Goal: Transaction & Acquisition: Purchase product/service

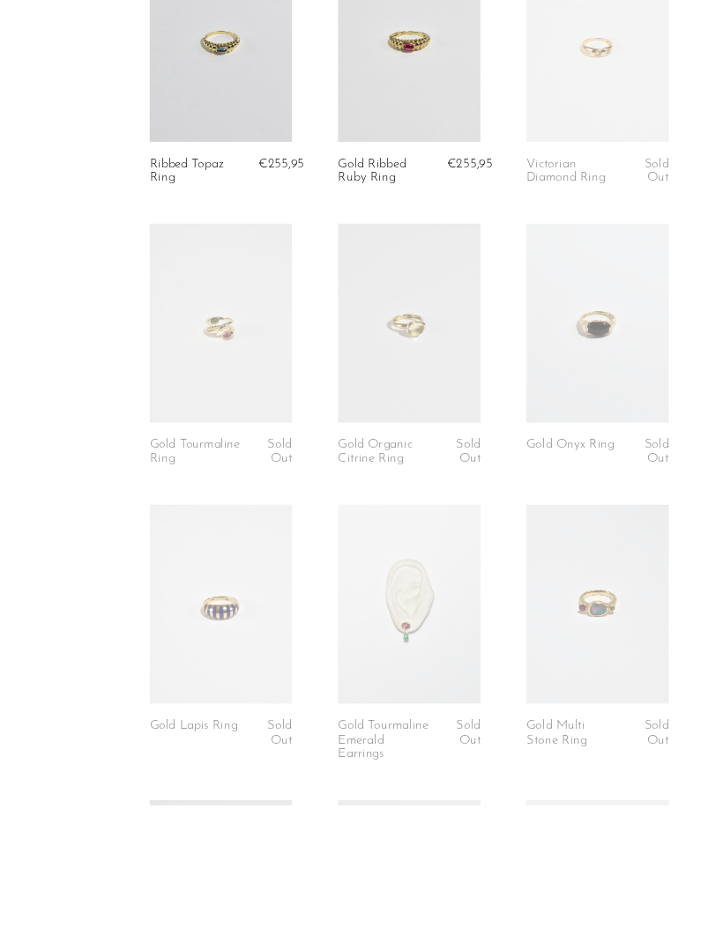
scroll to position [859, 0]
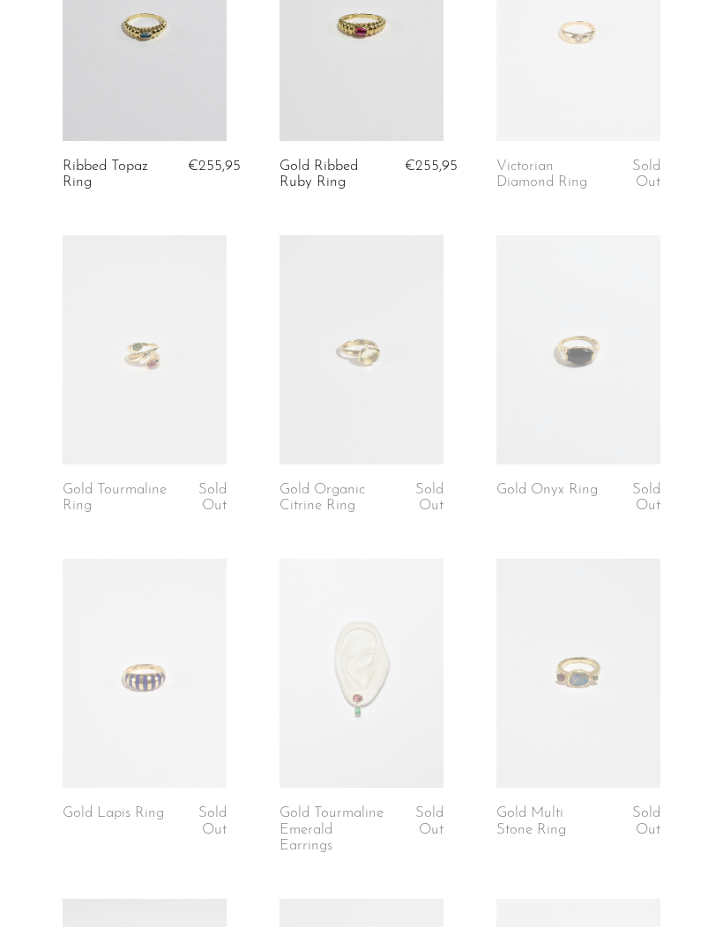
click at [368, 390] on link at bounding box center [361, 349] width 164 height 229
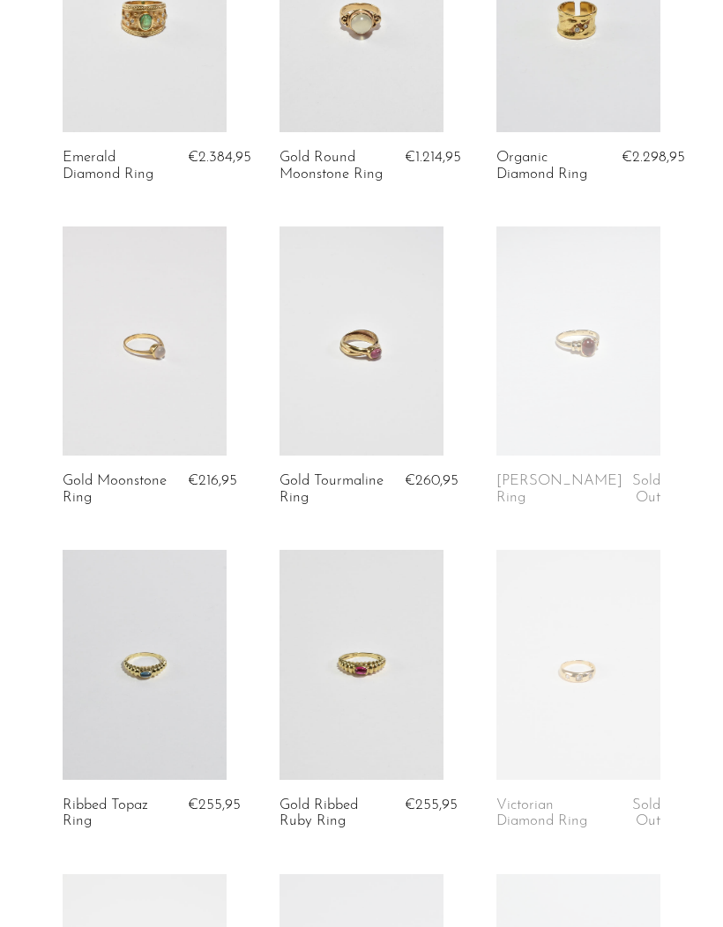
scroll to position [0, 0]
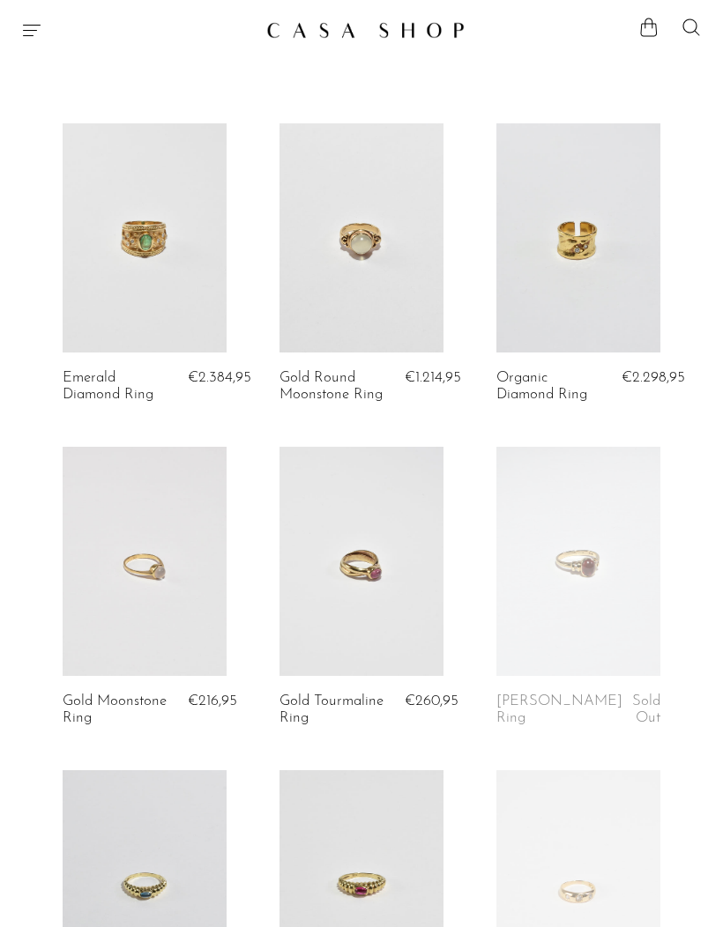
click at [41, 37] on icon "Menu" at bounding box center [31, 29] width 21 height 21
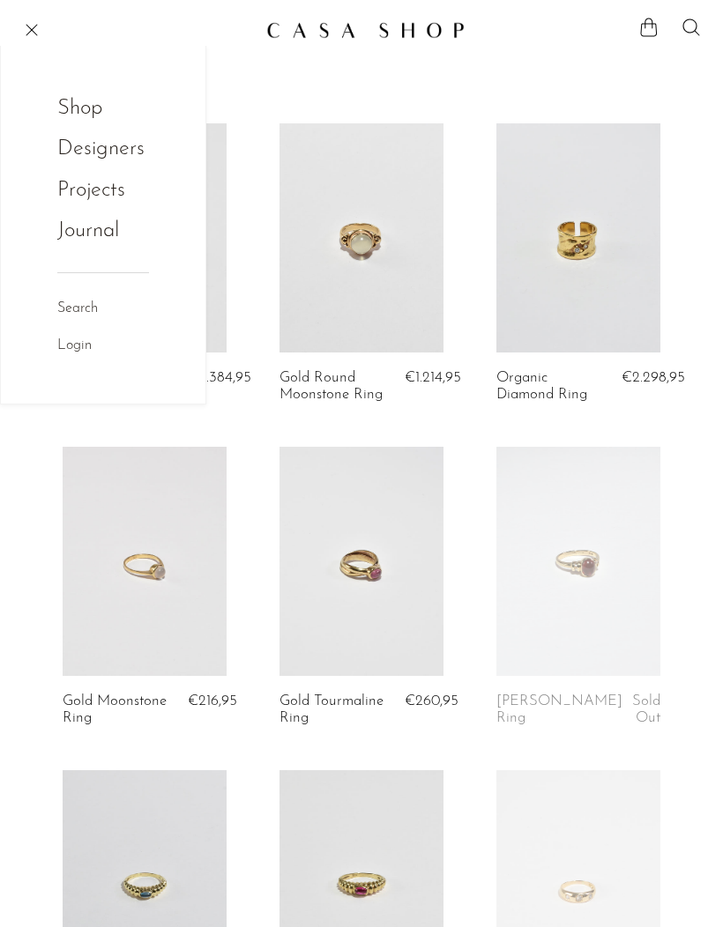
click at [93, 110] on link "Shop" at bounding box center [91, 108] width 69 height 33
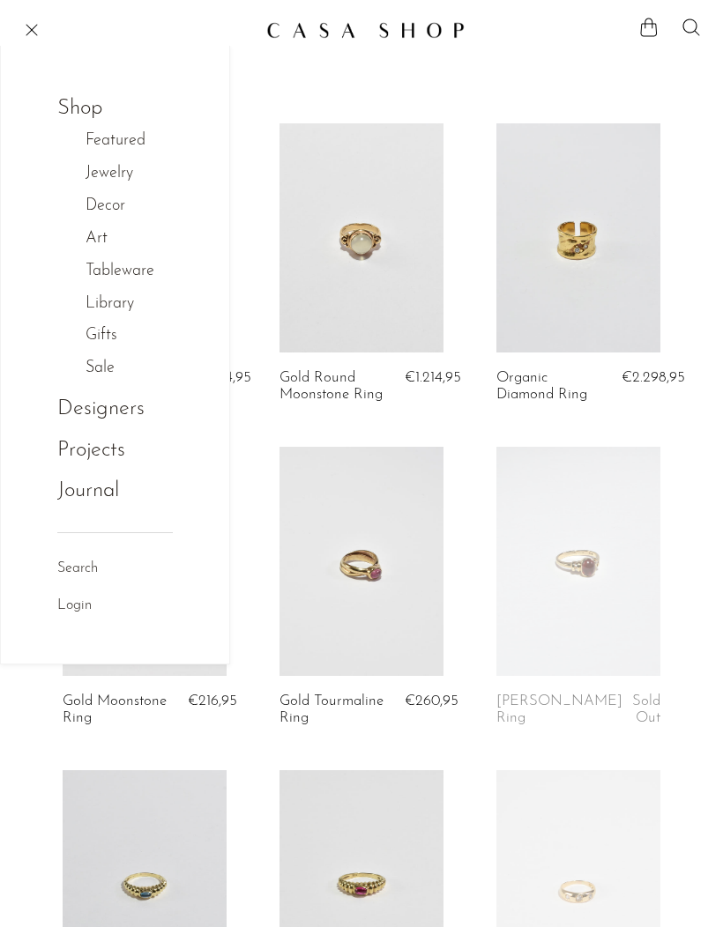
click at [111, 365] on link "Sale" at bounding box center [109, 369] width 48 height 26
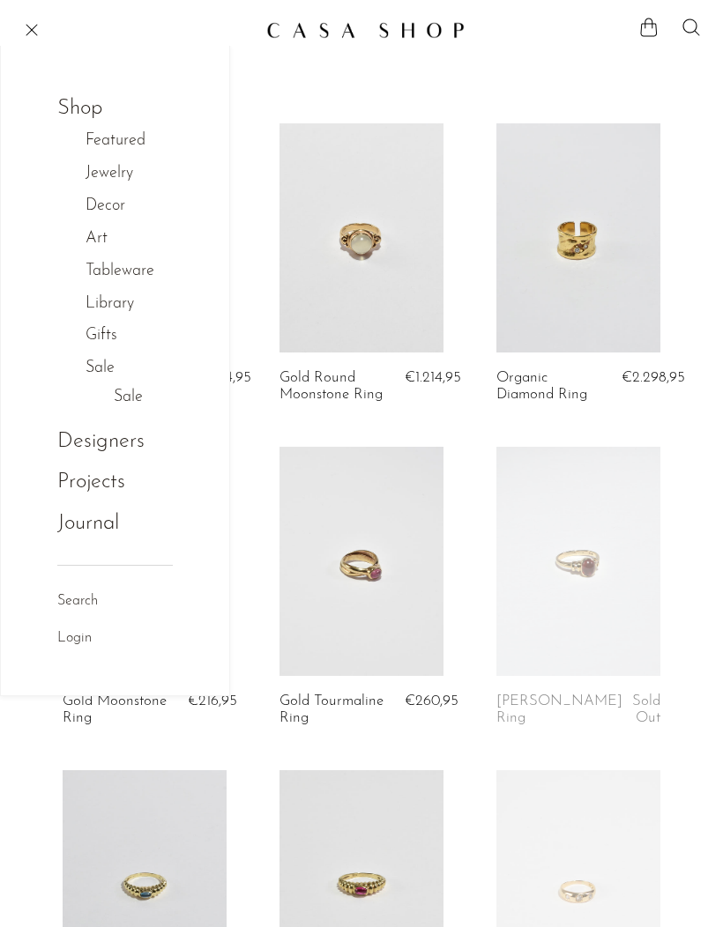
click at [123, 398] on link "Sale" at bounding box center [128, 398] width 29 height 26
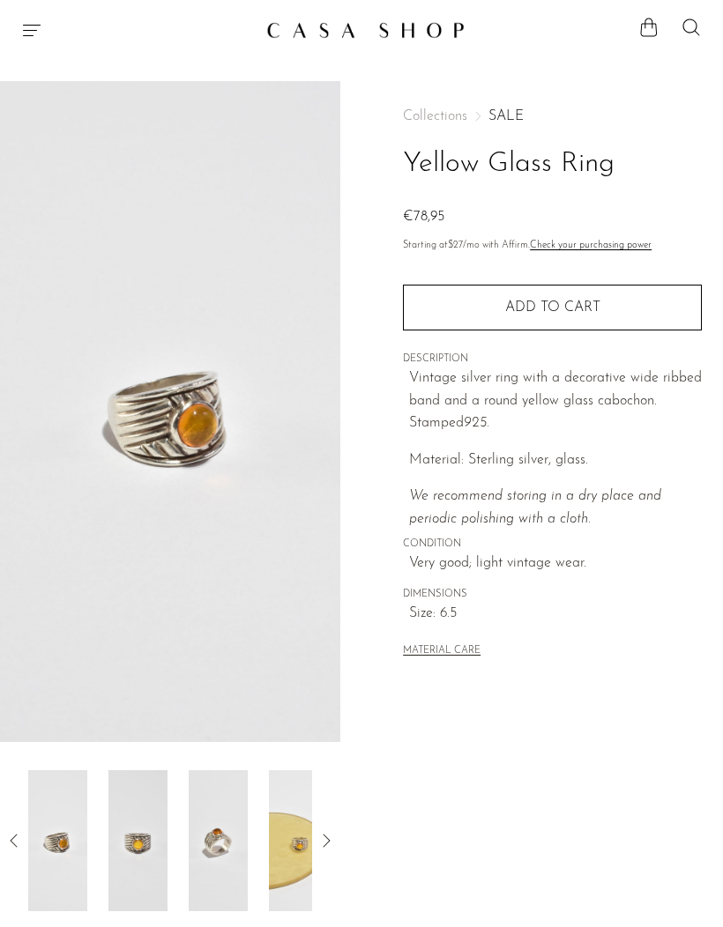
click at [602, 297] on button "Add to cart" at bounding box center [552, 308] width 299 height 46
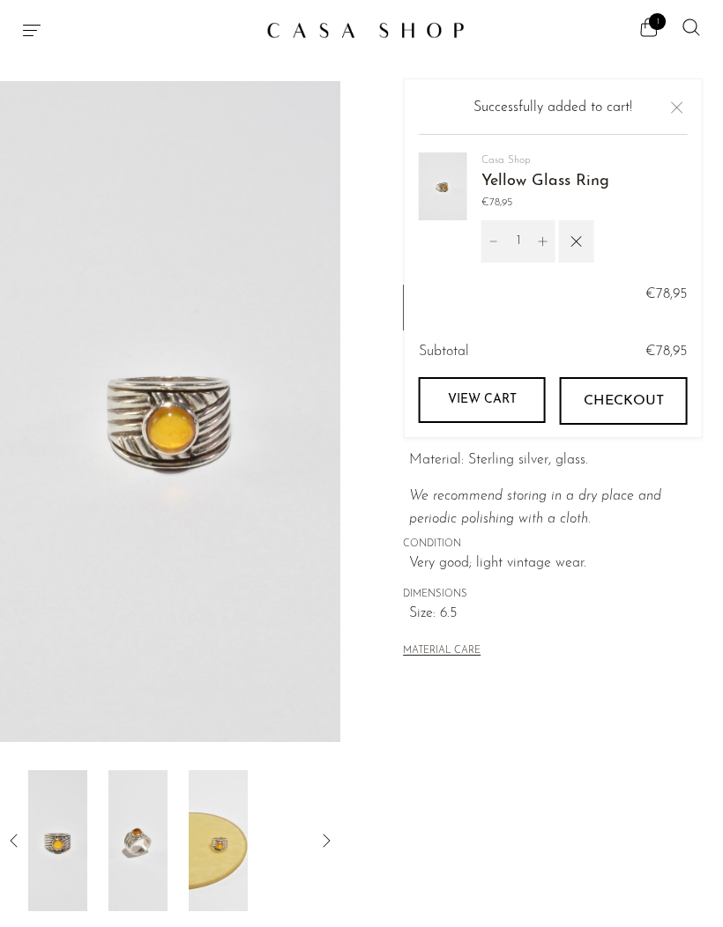
click at [69, 849] on img at bounding box center [57, 840] width 59 height 141
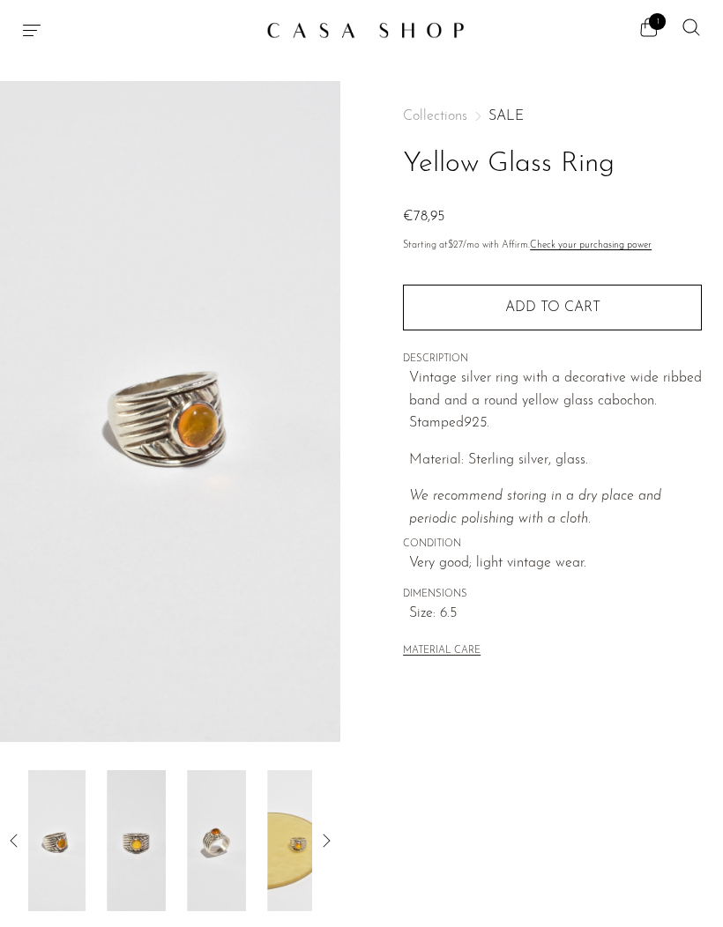
click at [108, 859] on img at bounding box center [136, 840] width 59 height 141
click at [78, 827] on img at bounding box center [57, 840] width 59 height 141
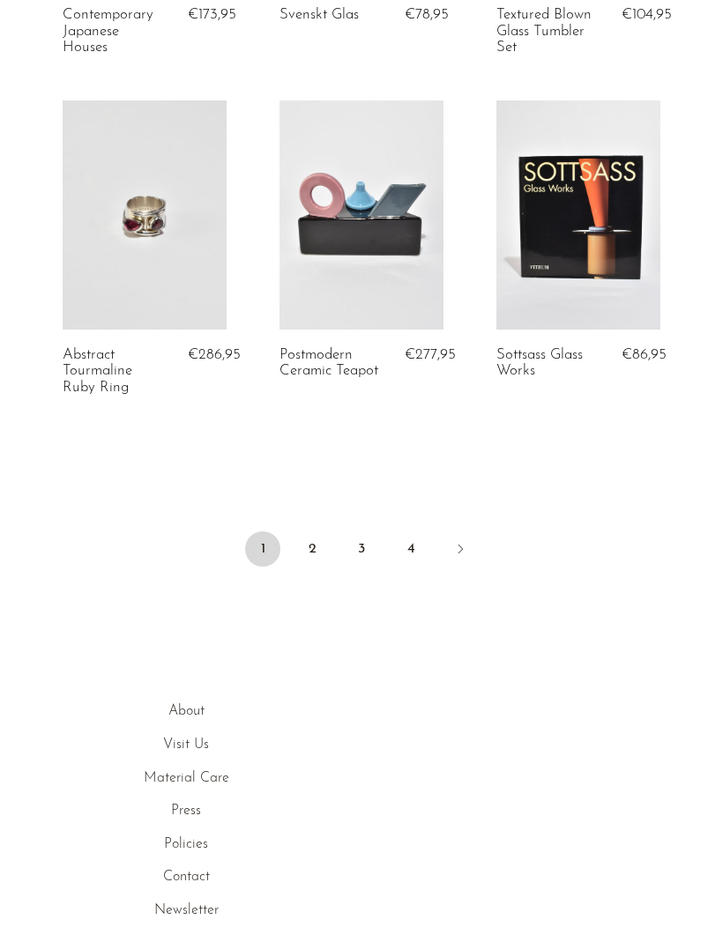
scroll to position [3682, 0]
click at [309, 567] on link "2" at bounding box center [311, 548] width 35 height 35
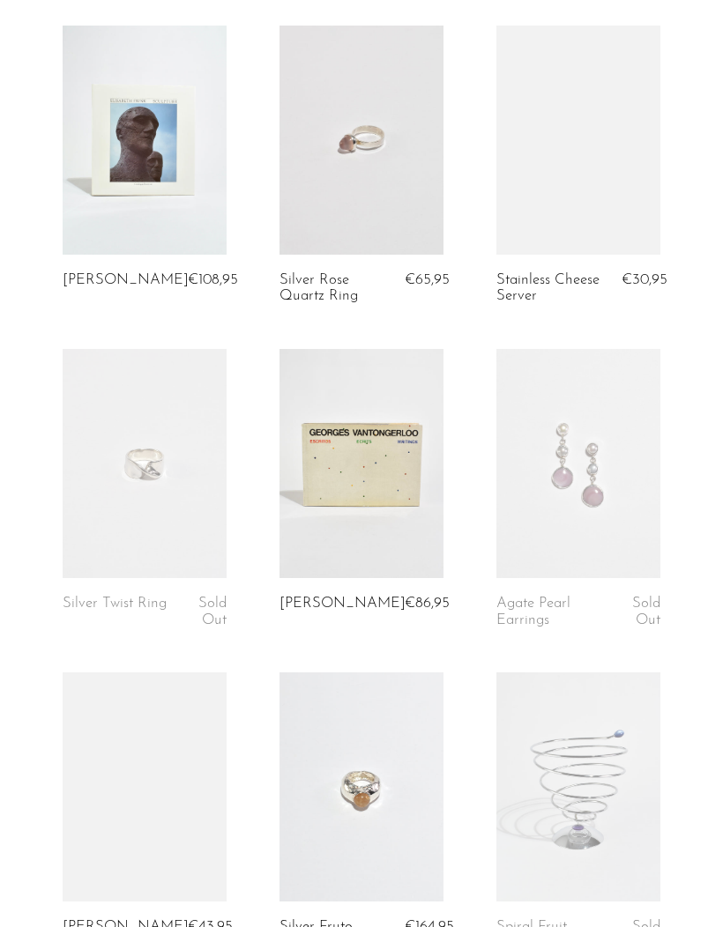
scroll to position [1679, 0]
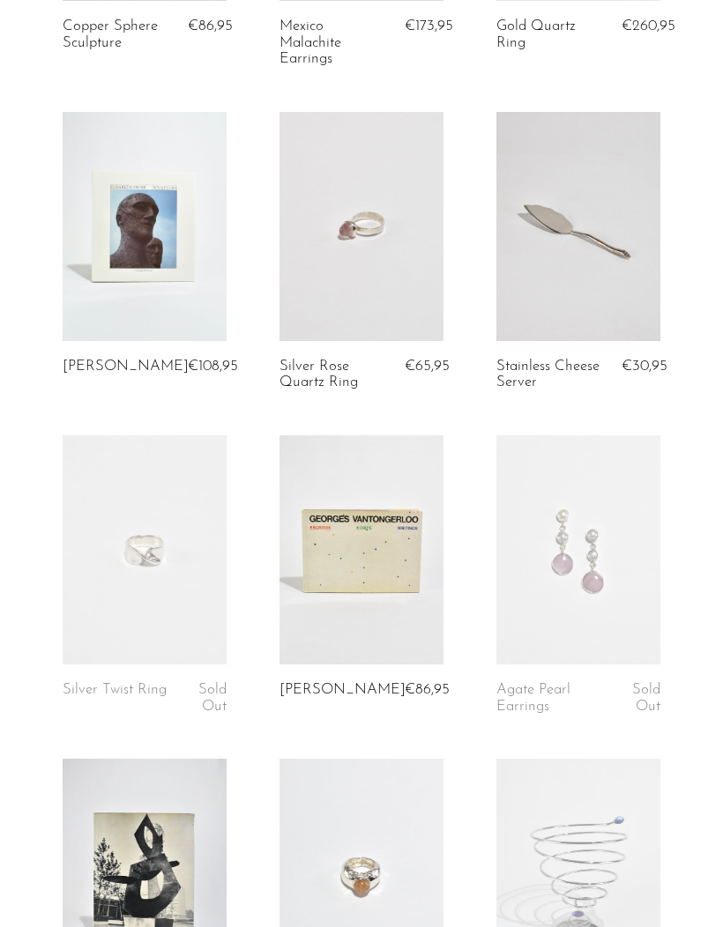
click at [409, 234] on link at bounding box center [361, 226] width 164 height 229
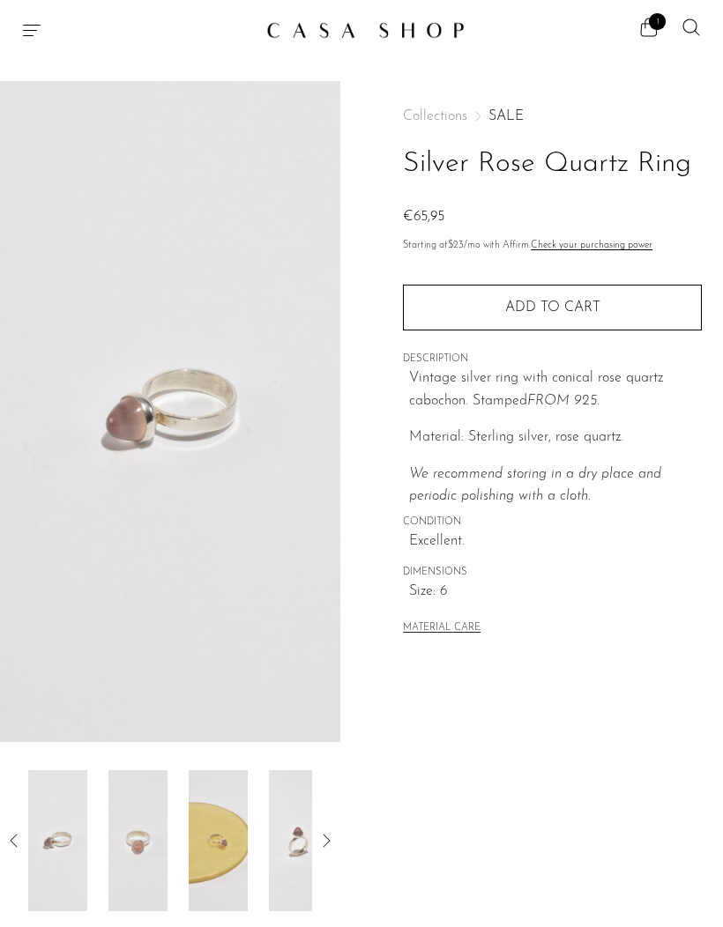
click at [64, 863] on img at bounding box center [57, 840] width 59 height 141
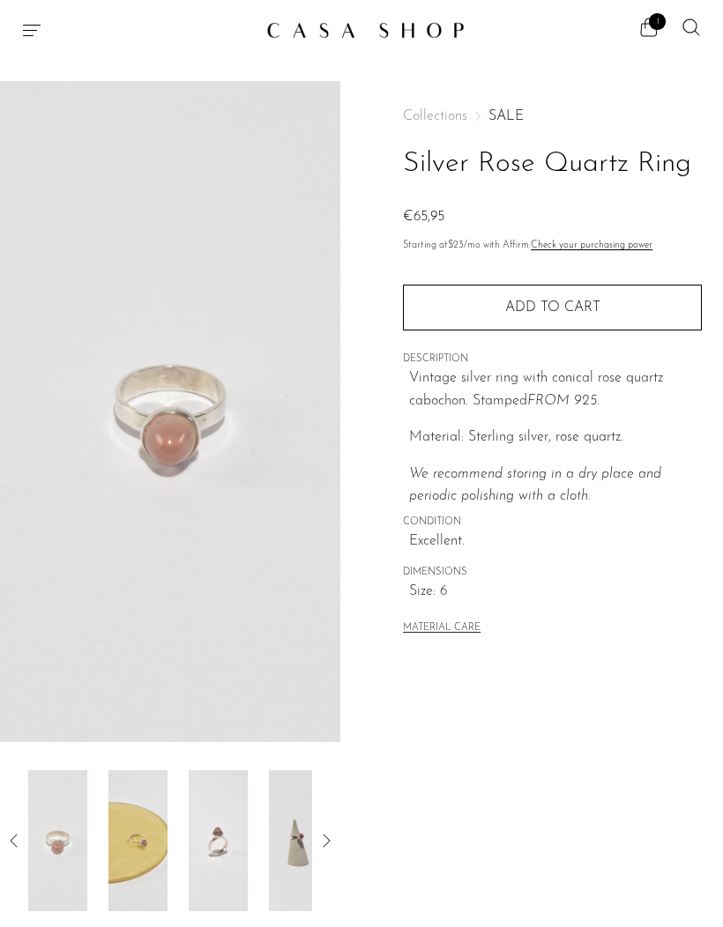
click at [167, 869] on img at bounding box center [137, 840] width 59 height 141
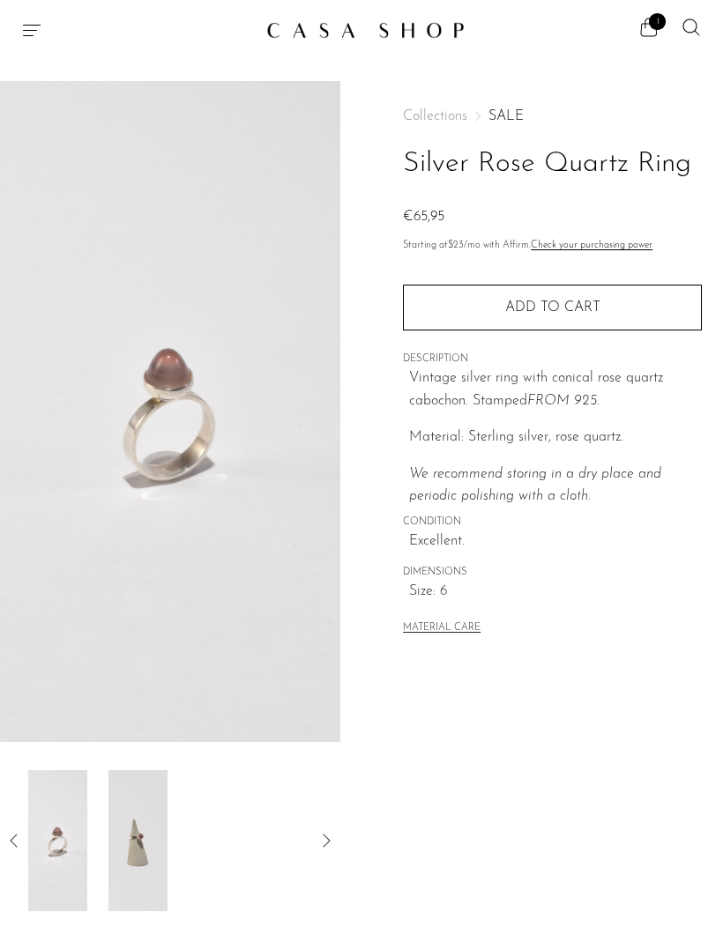
click at [178, 865] on div at bounding box center [170, 840] width 284 height 141
